Goal: Transaction & Acquisition: Subscribe to service/newsletter

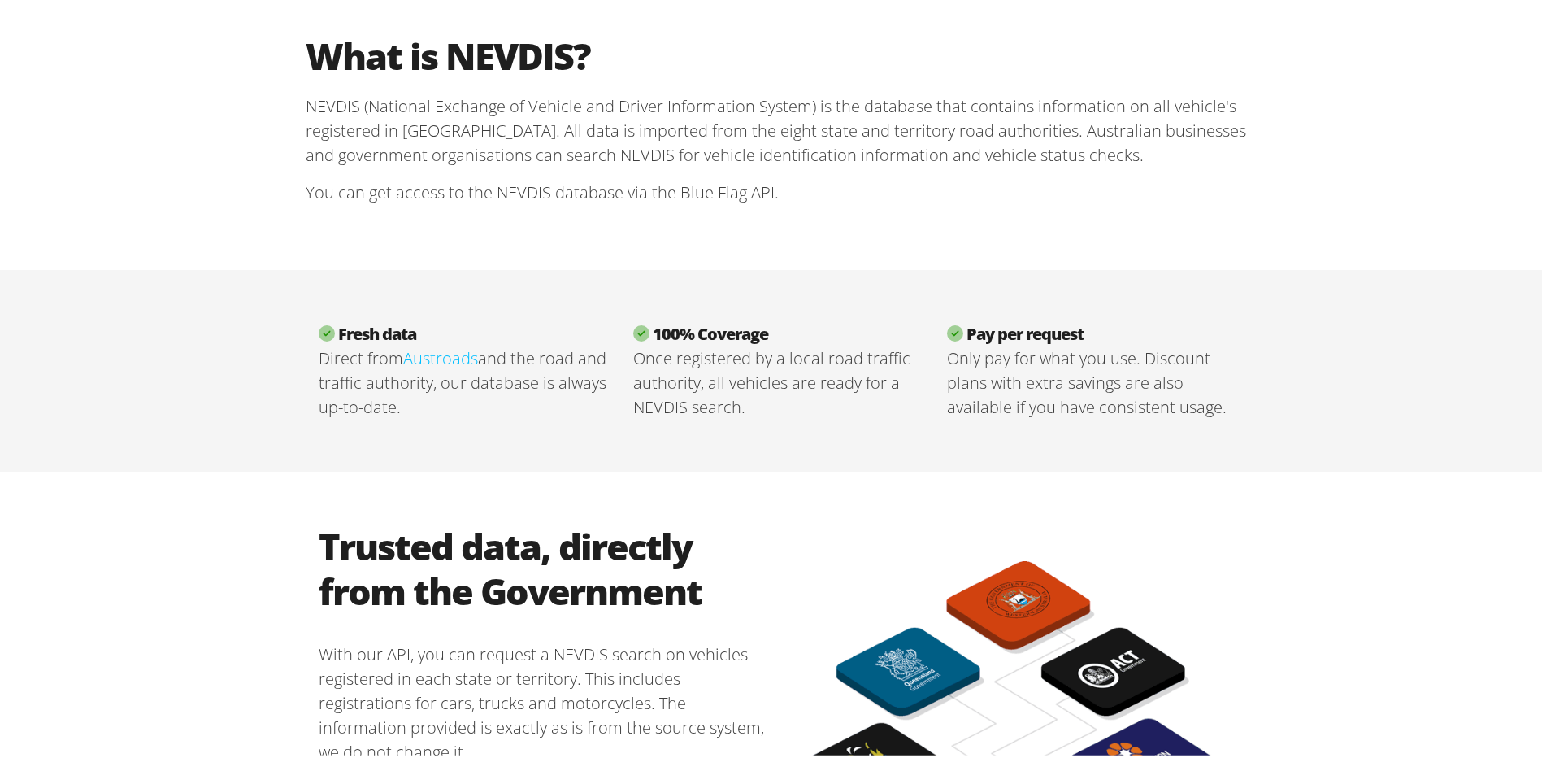
scroll to position [325, 0]
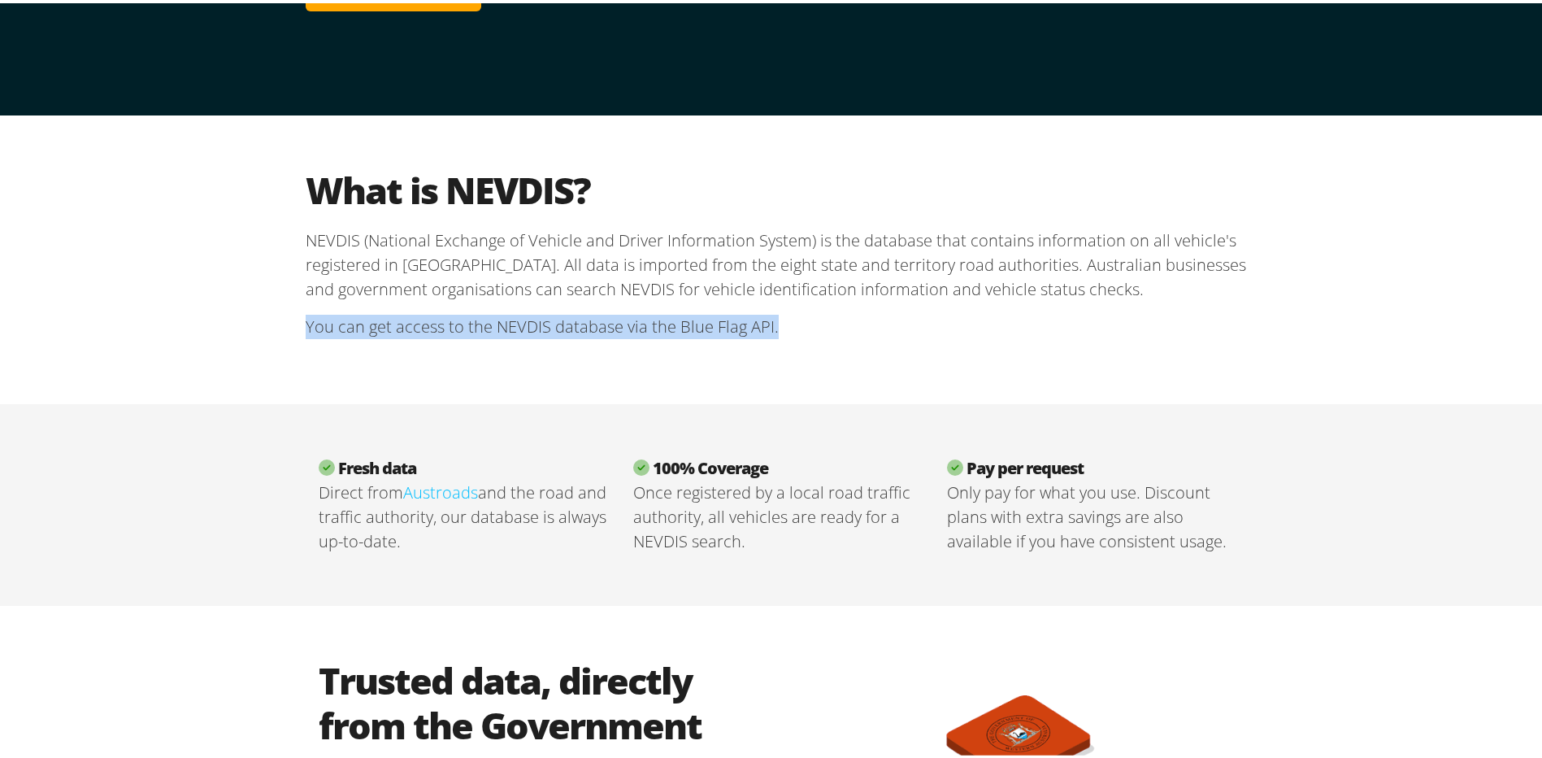
drag, startPoint x: 786, startPoint y: 322, endPoint x: 289, endPoint y: 341, distance: 497.0
click at [289, 341] on div "What is NEVDIS? NEVDIS (National Exchange of Vehicle and Driver Information Sys…" at bounding box center [776, 256] width 975 height 289
copy p "You can get access to the NEVDIS database via the Blue Flag API."
click at [1362, 351] on div "What is NEVDIS? NEVDIS (National Exchange of Vehicle and Driver Information Sys…" at bounding box center [777, 256] width 1554 height 289
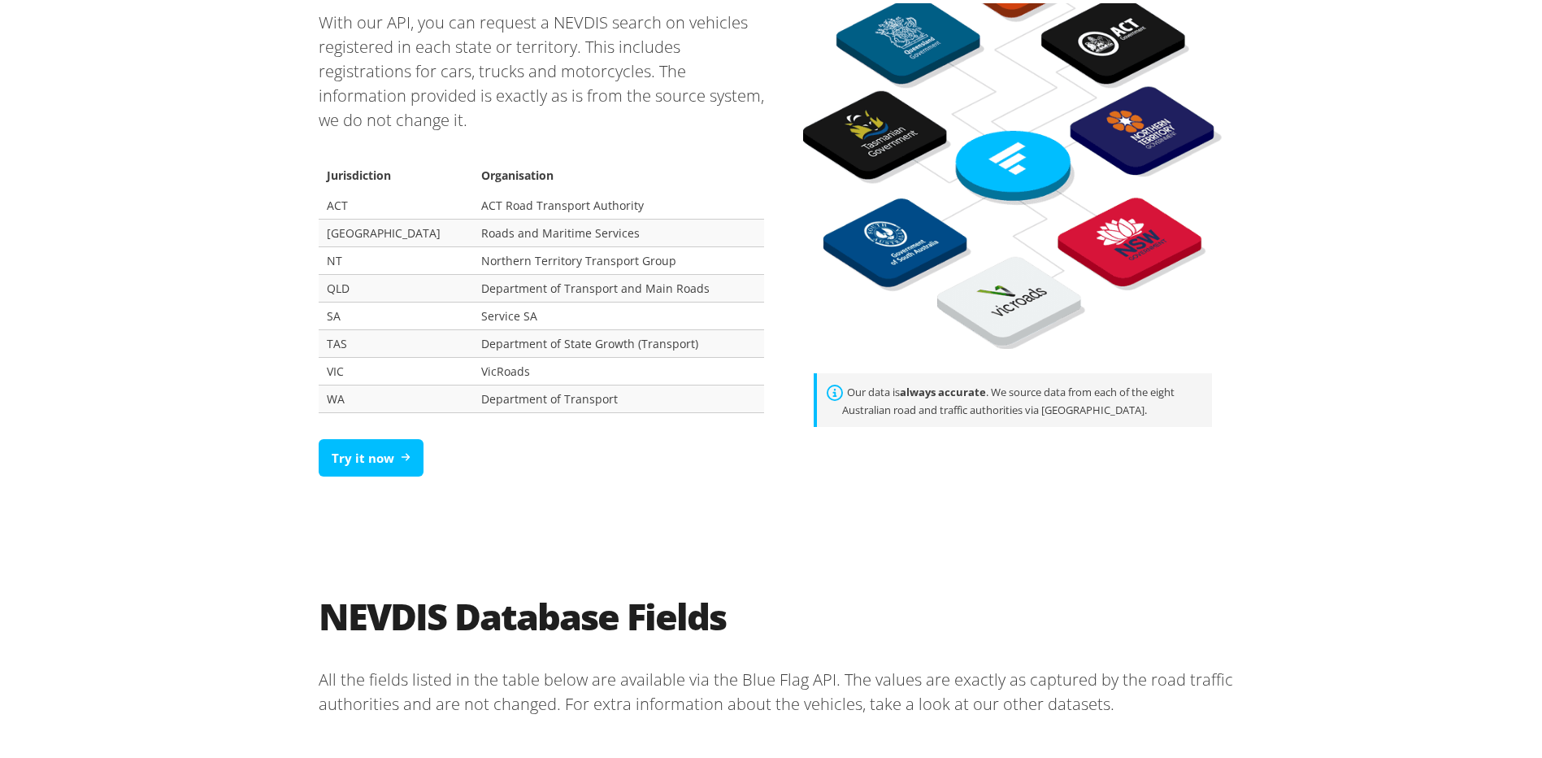
scroll to position [1138, 0]
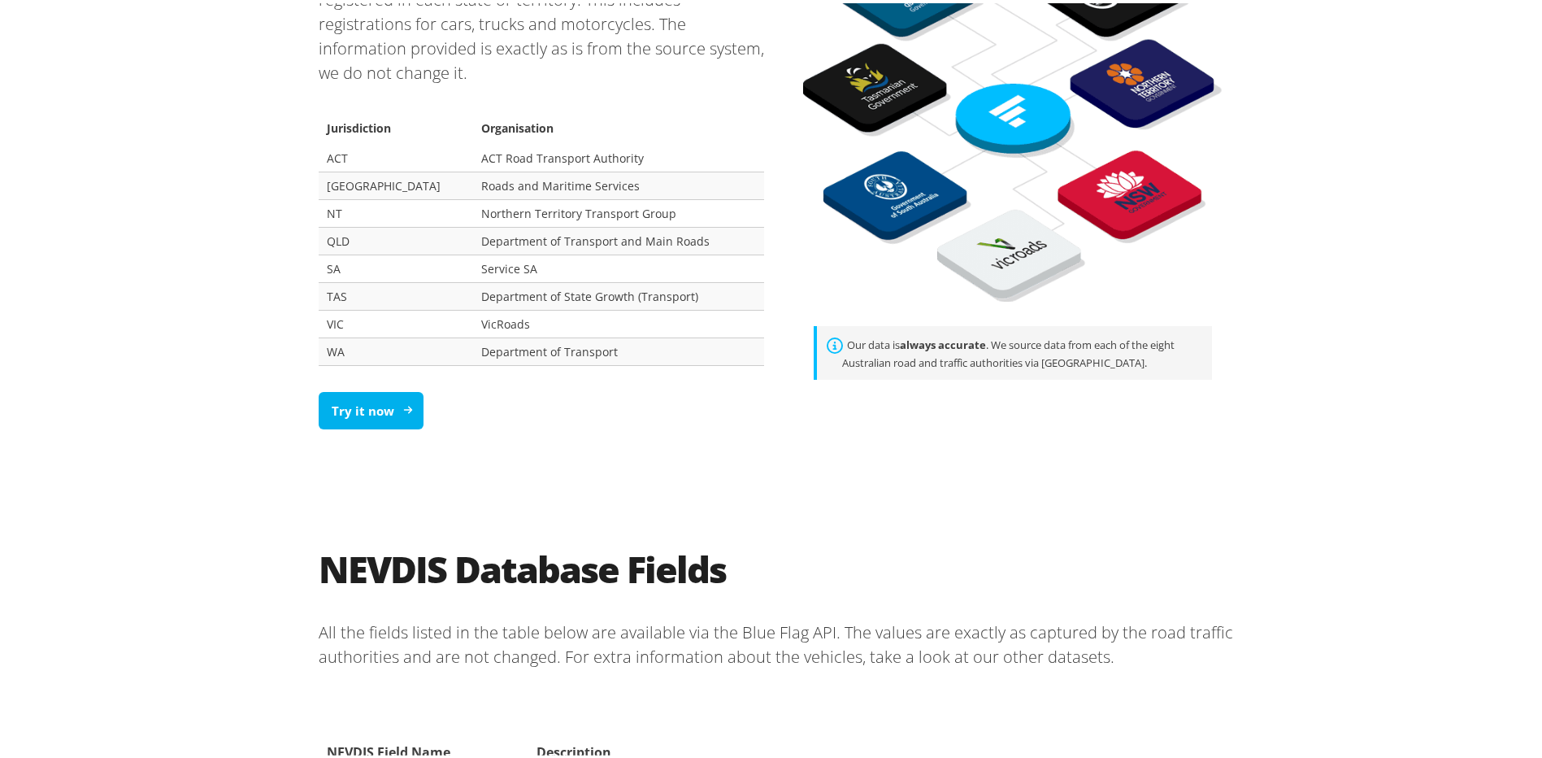
click at [360, 407] on link "Try it now" at bounding box center [371, 408] width 105 height 38
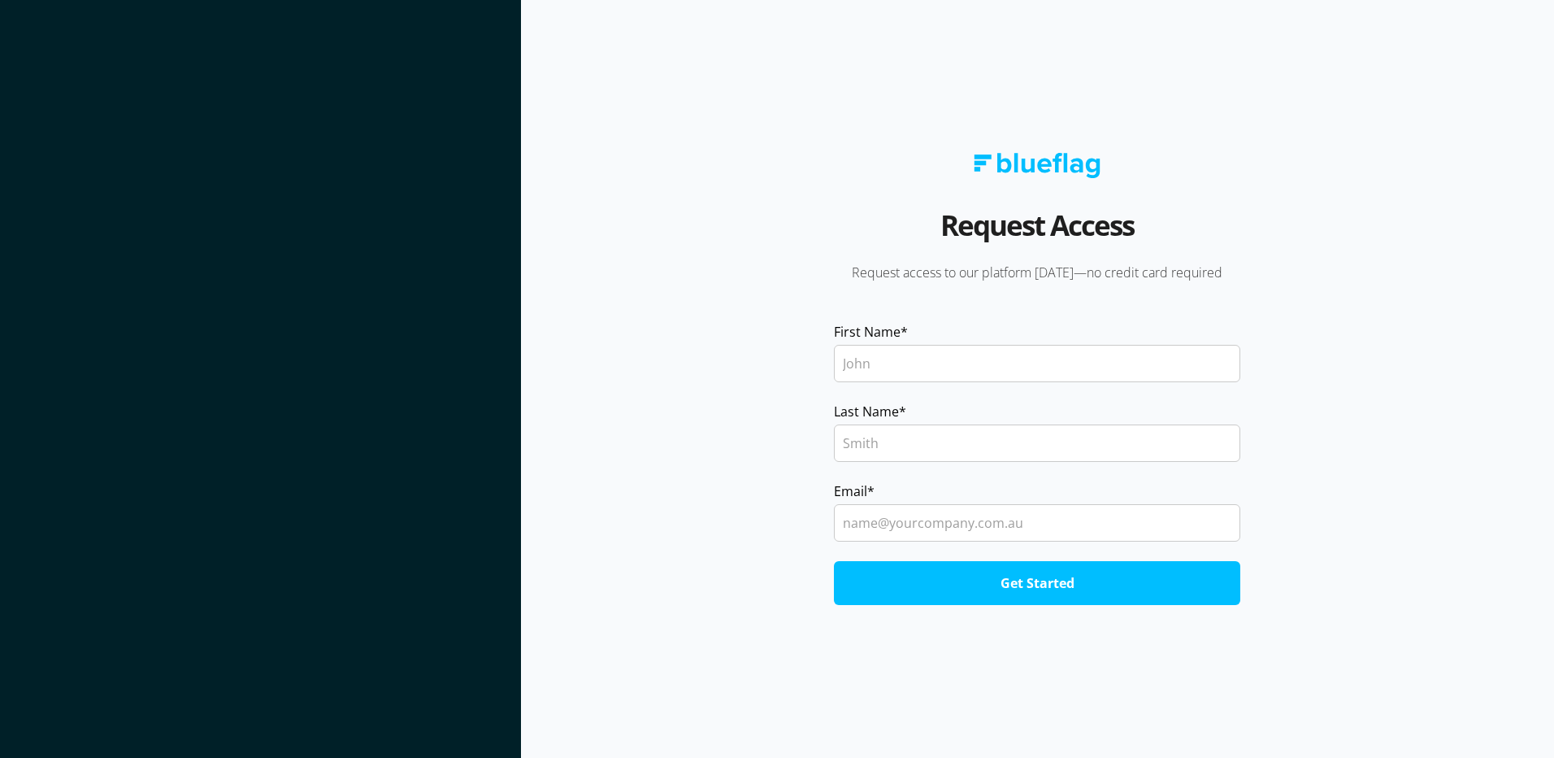
click at [871, 363] on input "First Name *" at bounding box center [1037, 363] width 406 height 37
type input "[PERSON_NAME]"
type input "Holtby"
type input "[PERSON_NAME][EMAIL_ADDRESS][DOMAIN_NAME]"
click at [1033, 583] on input "Get Started" at bounding box center [1037, 583] width 406 height 44
